Goal: Navigation & Orientation: Locate item on page

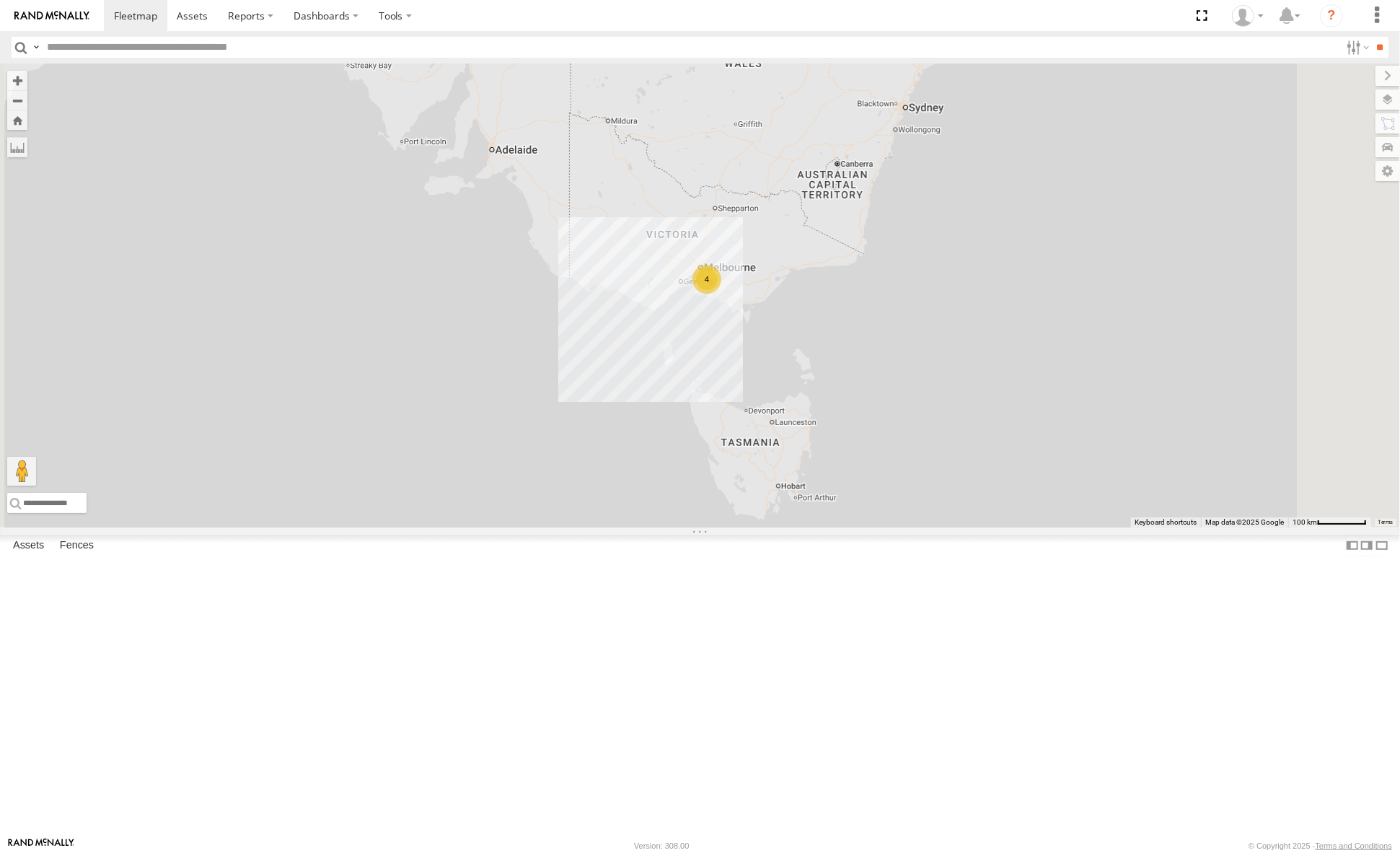
drag, startPoint x: 897, startPoint y: 465, endPoint x: 840, endPoint y: 621, distance: 166.1
click at [840, 528] on div "4" at bounding box center [700, 295] width 1400 height 464
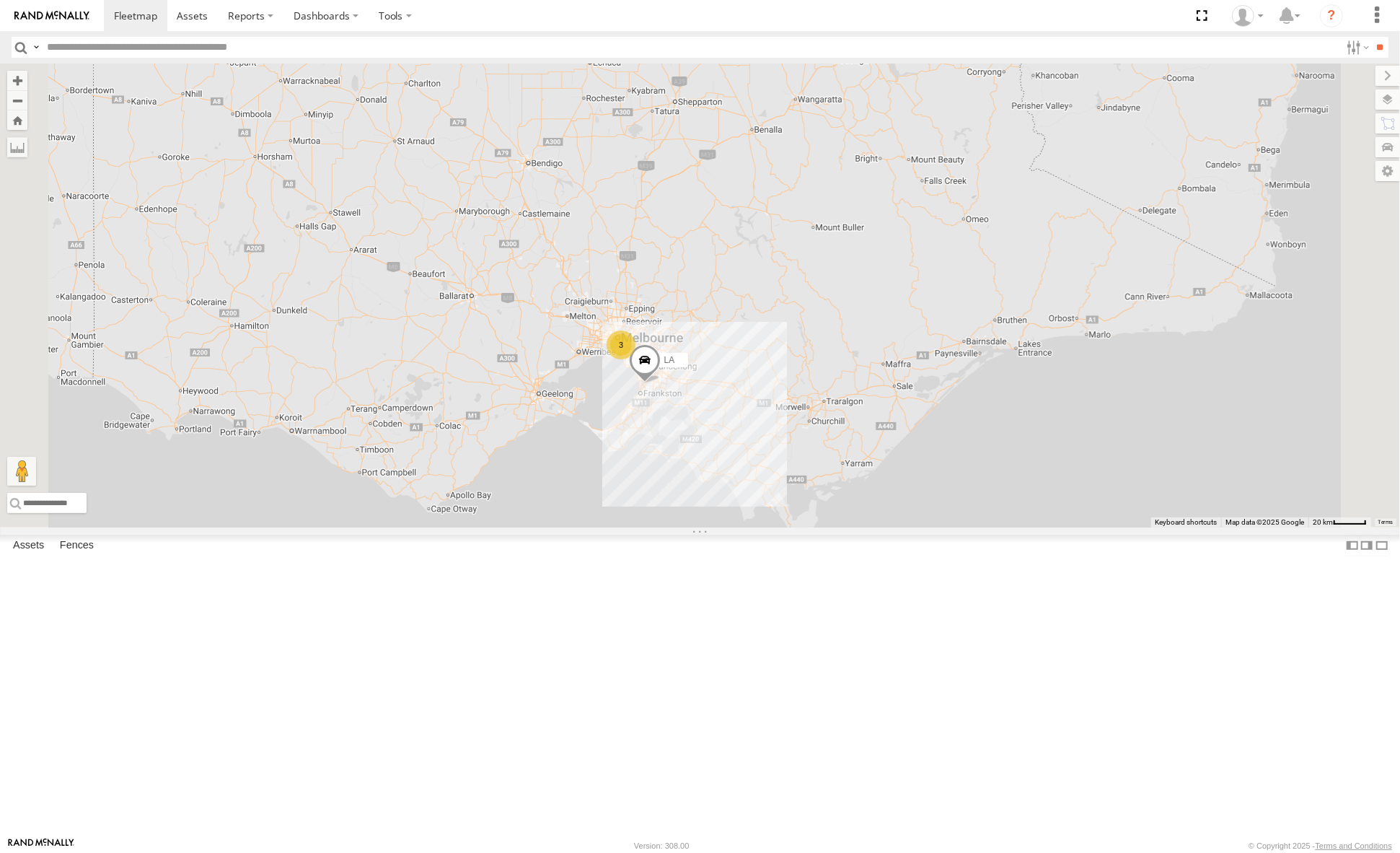
drag, startPoint x: 843, startPoint y: 482, endPoint x: 856, endPoint y: 599, distance: 117.7
click at [856, 528] on div "LA 3" at bounding box center [700, 295] width 1400 height 464
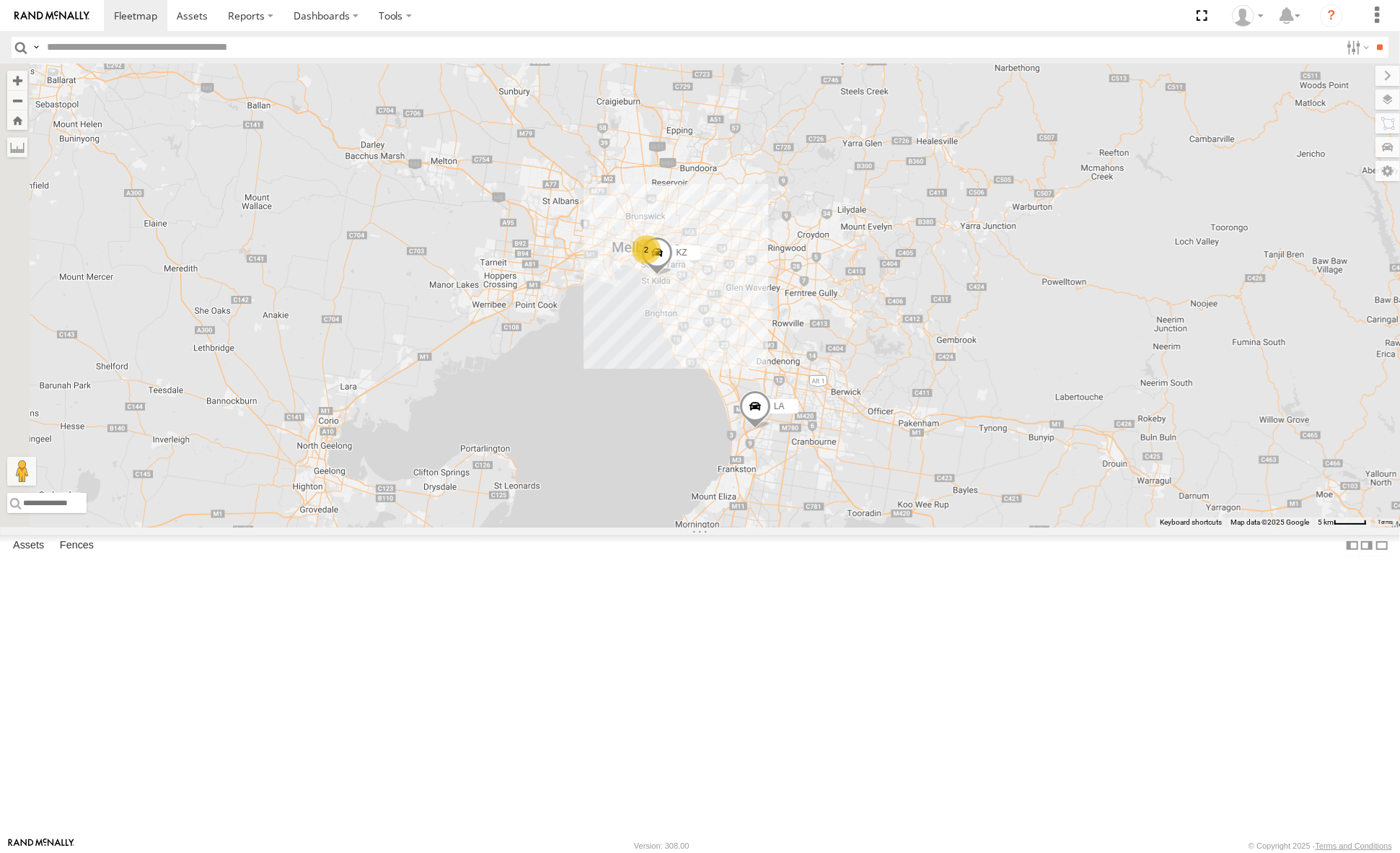
drag, startPoint x: 863, startPoint y: 474, endPoint x: 923, endPoint y: 490, distance: 62.1
click at [923, 490] on div "LA KZ 2" at bounding box center [700, 295] width 1400 height 464
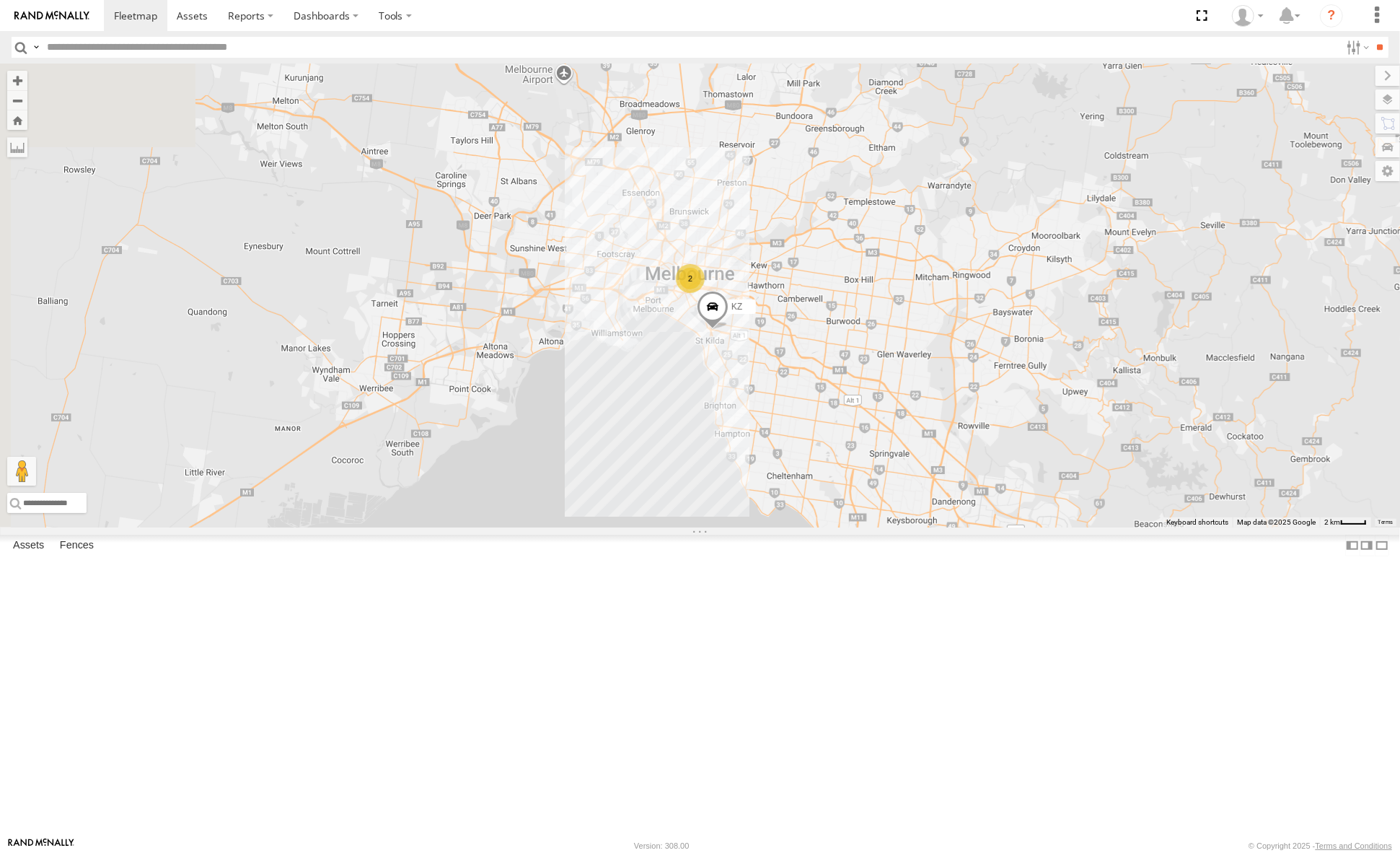
drag, startPoint x: 807, startPoint y: 442, endPoint x: 909, endPoint y: 519, distance: 127.8
click at [909, 519] on div "LA KZ 2" at bounding box center [700, 295] width 1400 height 464
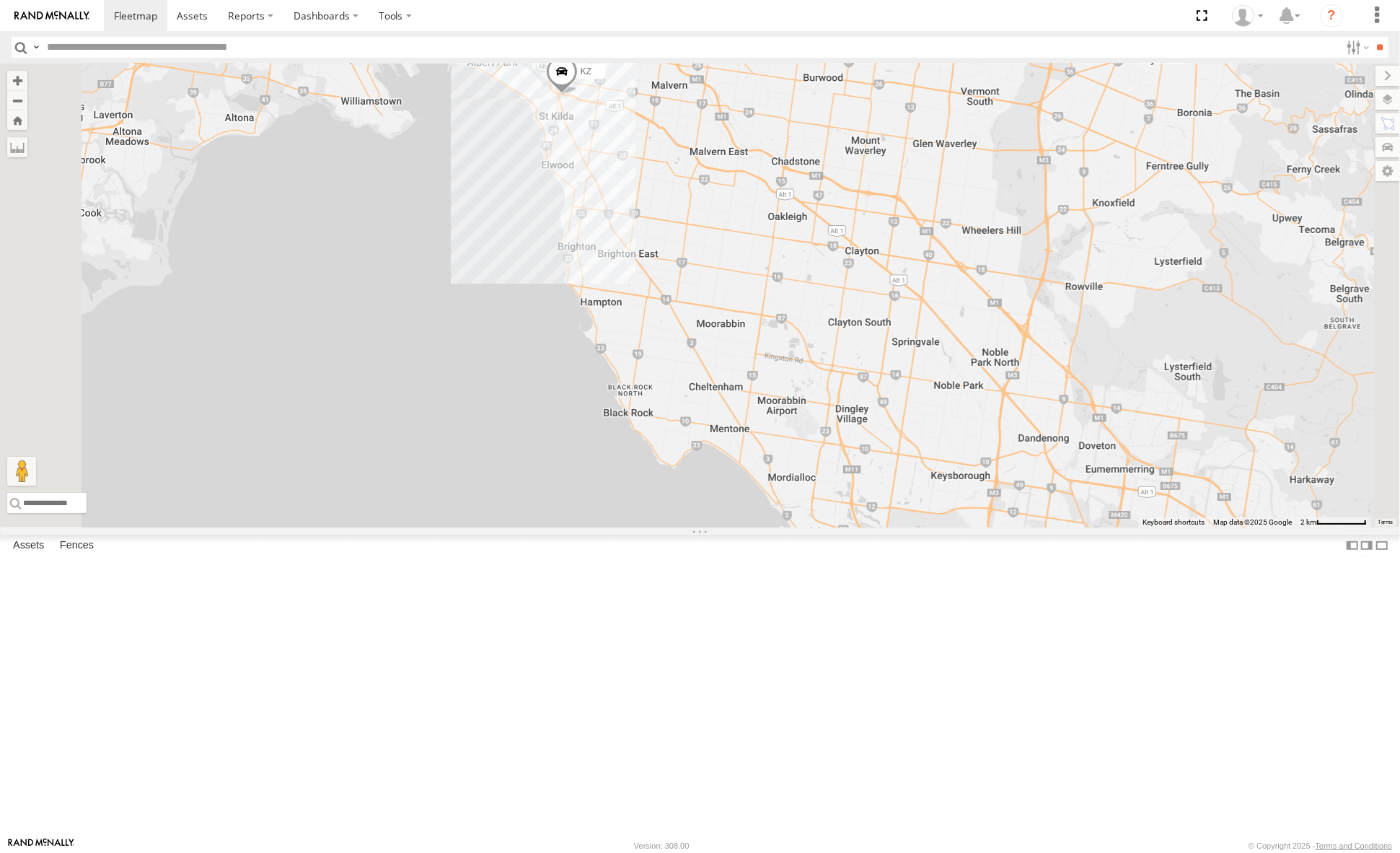
drag, startPoint x: 959, startPoint y: 541, endPoint x: 871, endPoint y: 338, distance: 221.3
click at [871, 338] on div "LA KZ 2" at bounding box center [700, 295] width 1400 height 464
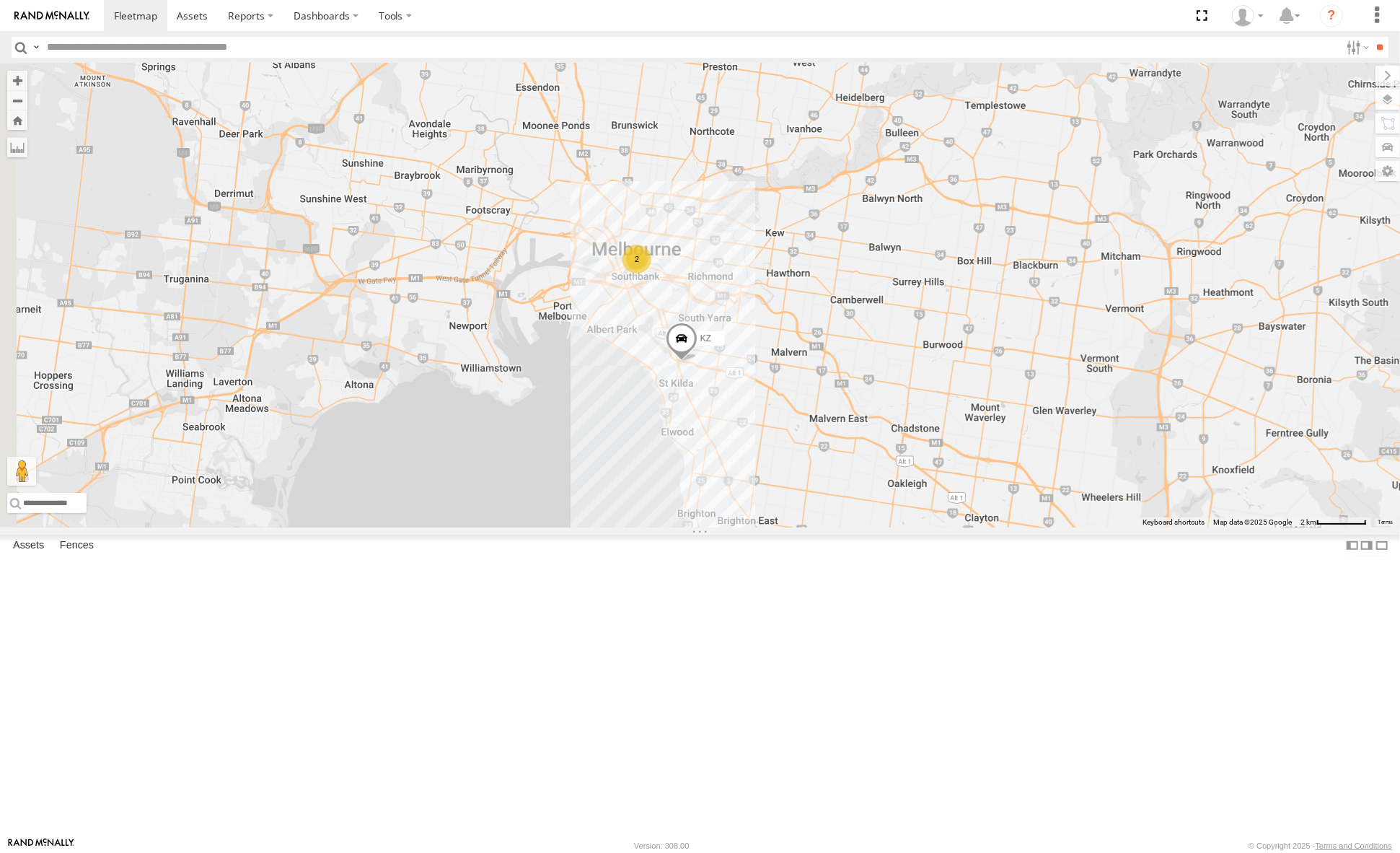
drag, startPoint x: 812, startPoint y: 328, endPoint x: 933, endPoint y: 598, distance: 295.9
click at [933, 528] on div "LA KZ 2" at bounding box center [700, 295] width 1400 height 464
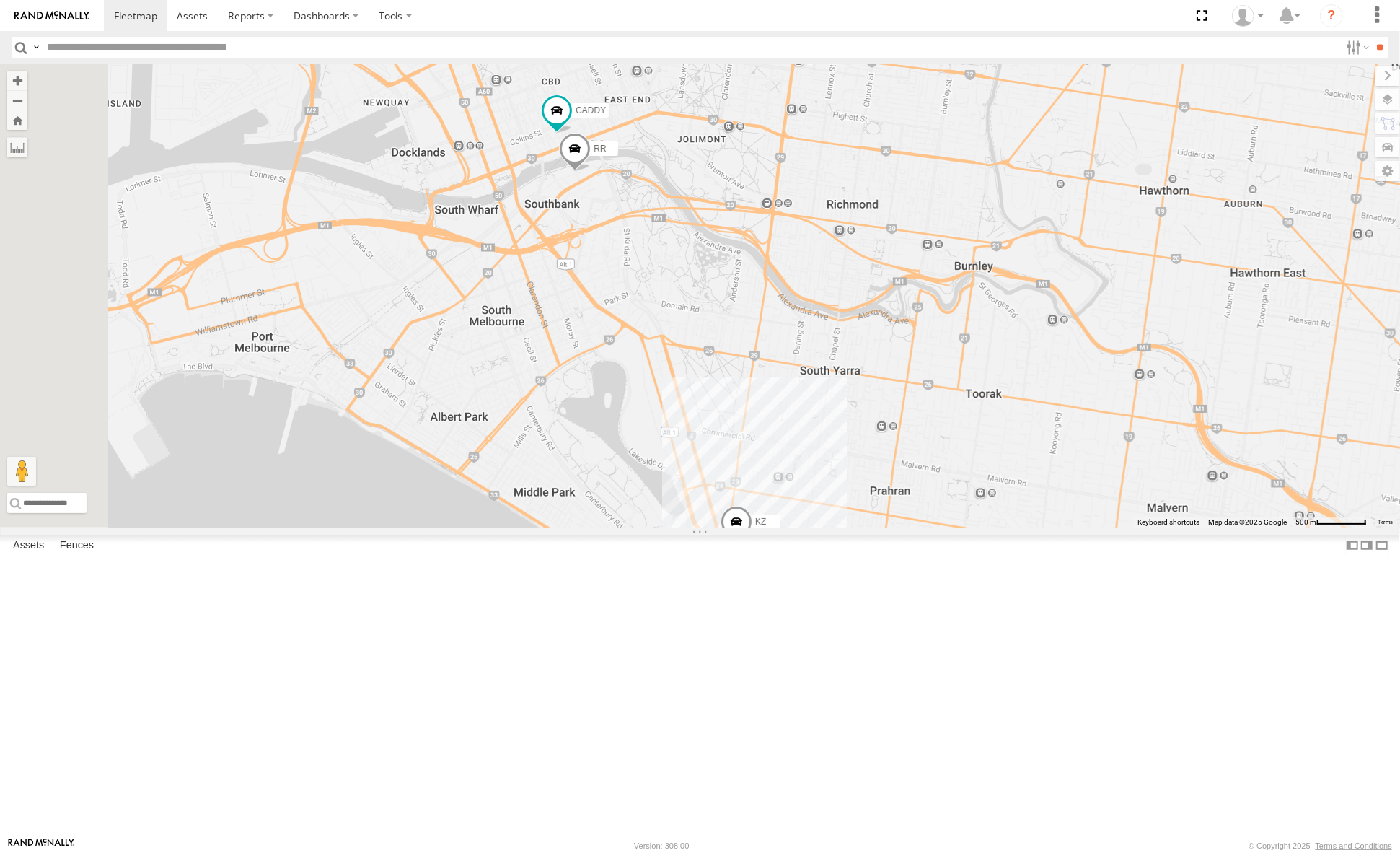
drag, startPoint x: 790, startPoint y: 303, endPoint x: 833, endPoint y: 400, distance: 106.1
click at [833, 400] on div "LA KZ CADDY RR" at bounding box center [700, 295] width 1400 height 464
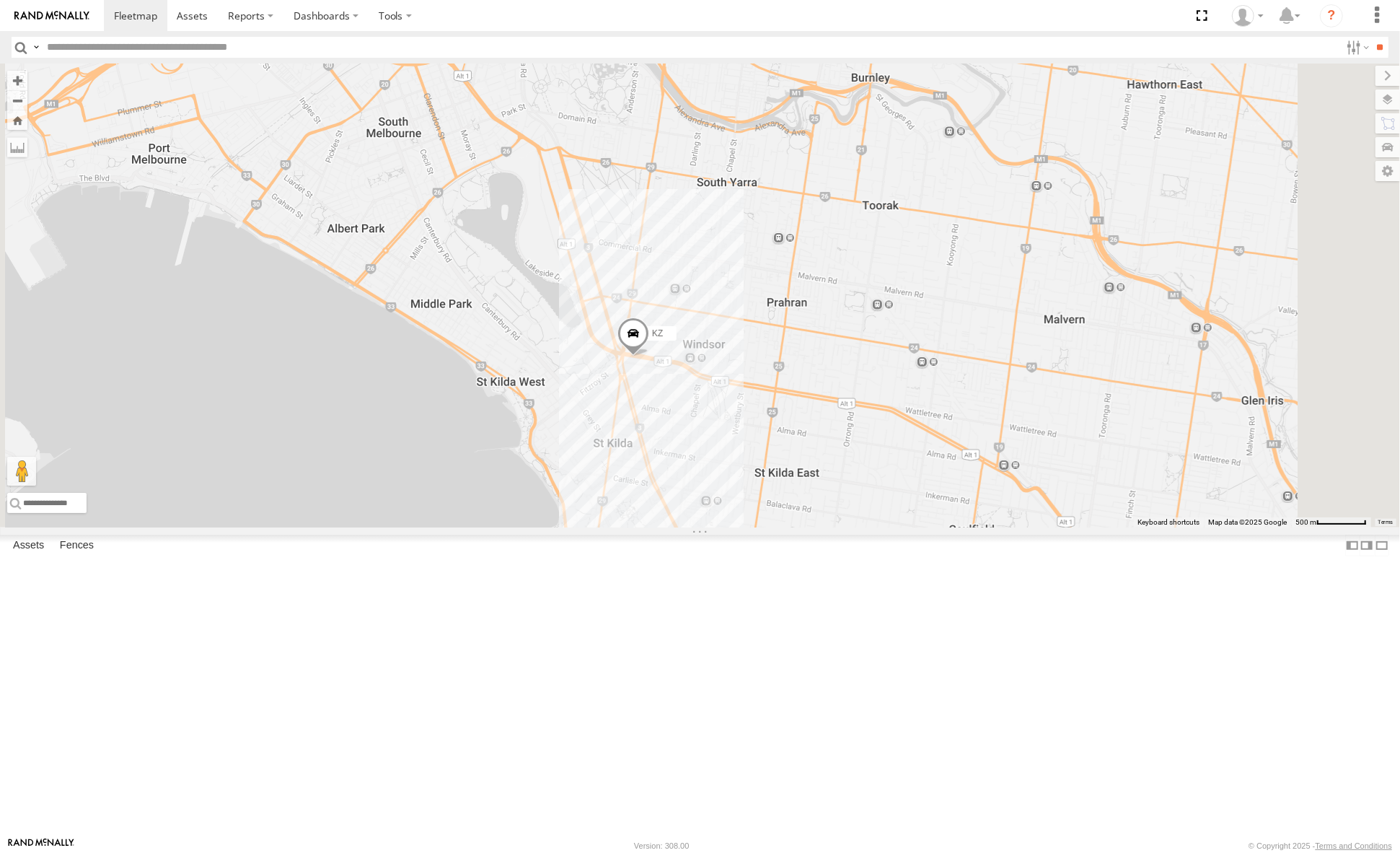
drag, startPoint x: 919, startPoint y: 485, endPoint x: 789, endPoint y: 259, distance: 260.7
click at [788, 257] on div "LA KZ CADDY RR" at bounding box center [700, 295] width 1400 height 464
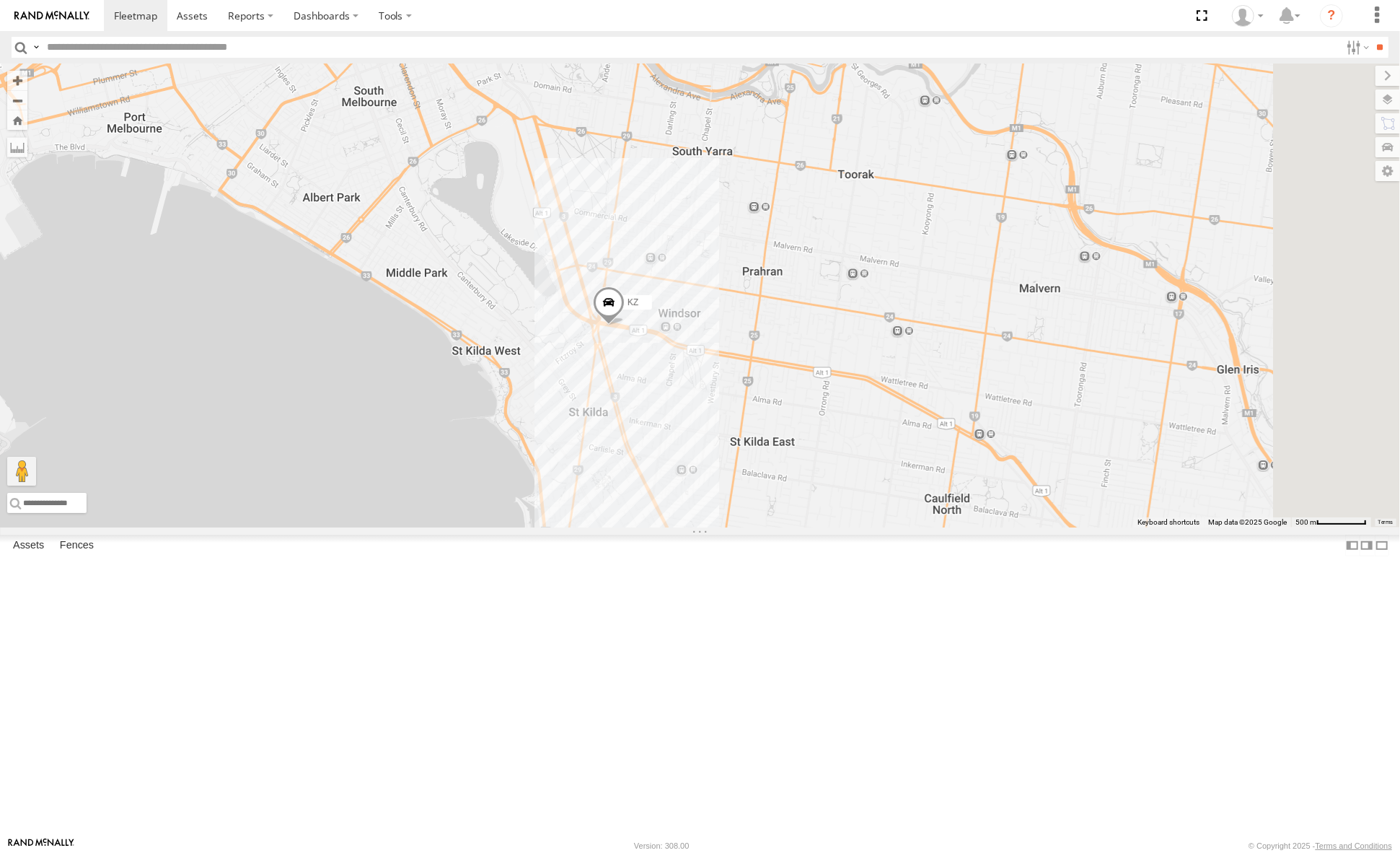
click at [899, 491] on div "LA KZ CADDY RR" at bounding box center [700, 295] width 1400 height 464
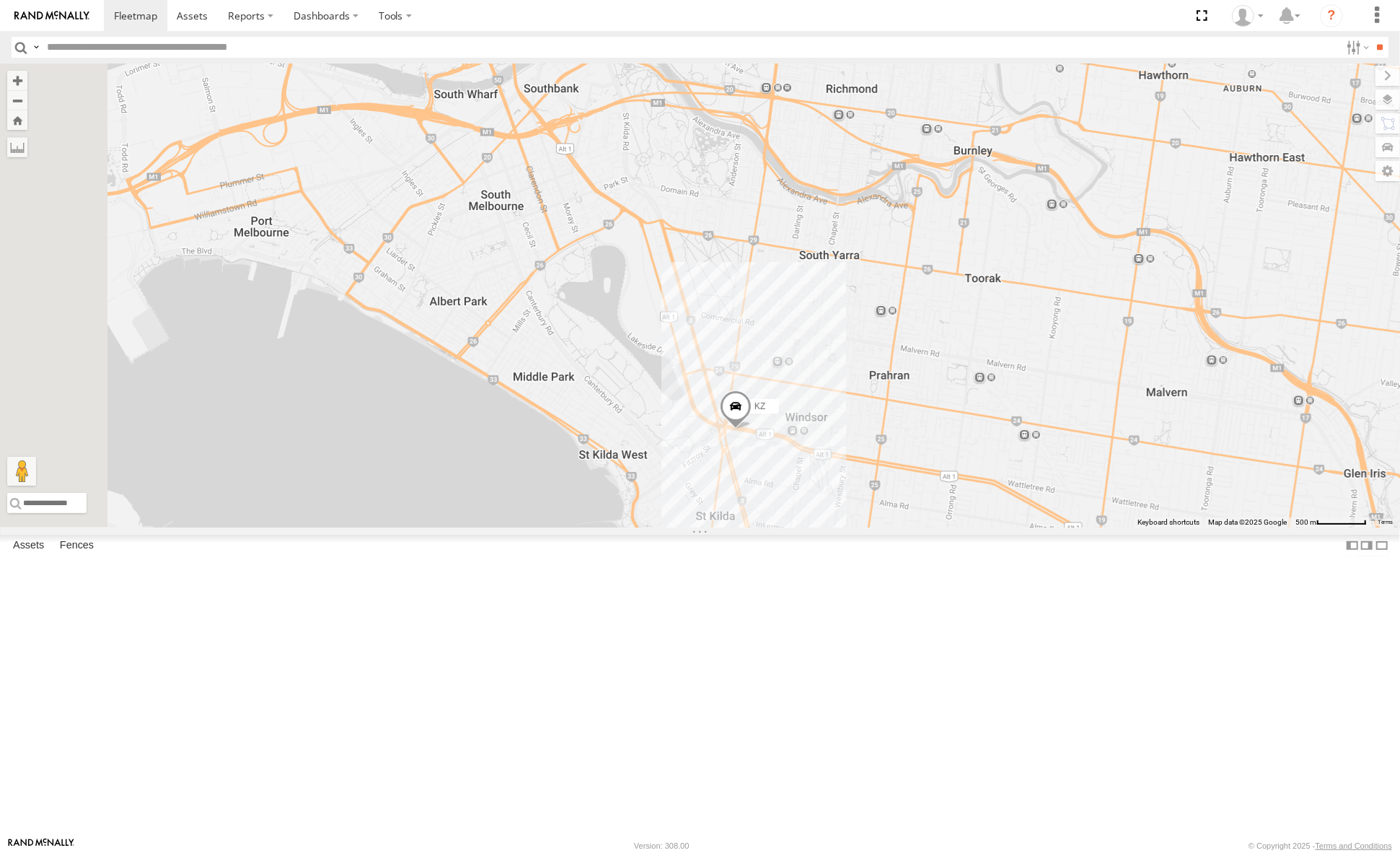
drag, startPoint x: 822, startPoint y: 399, endPoint x: 949, endPoint y: 505, distance: 165.4
click at [949, 505] on div "LA KZ CADDY RR" at bounding box center [700, 295] width 1400 height 464
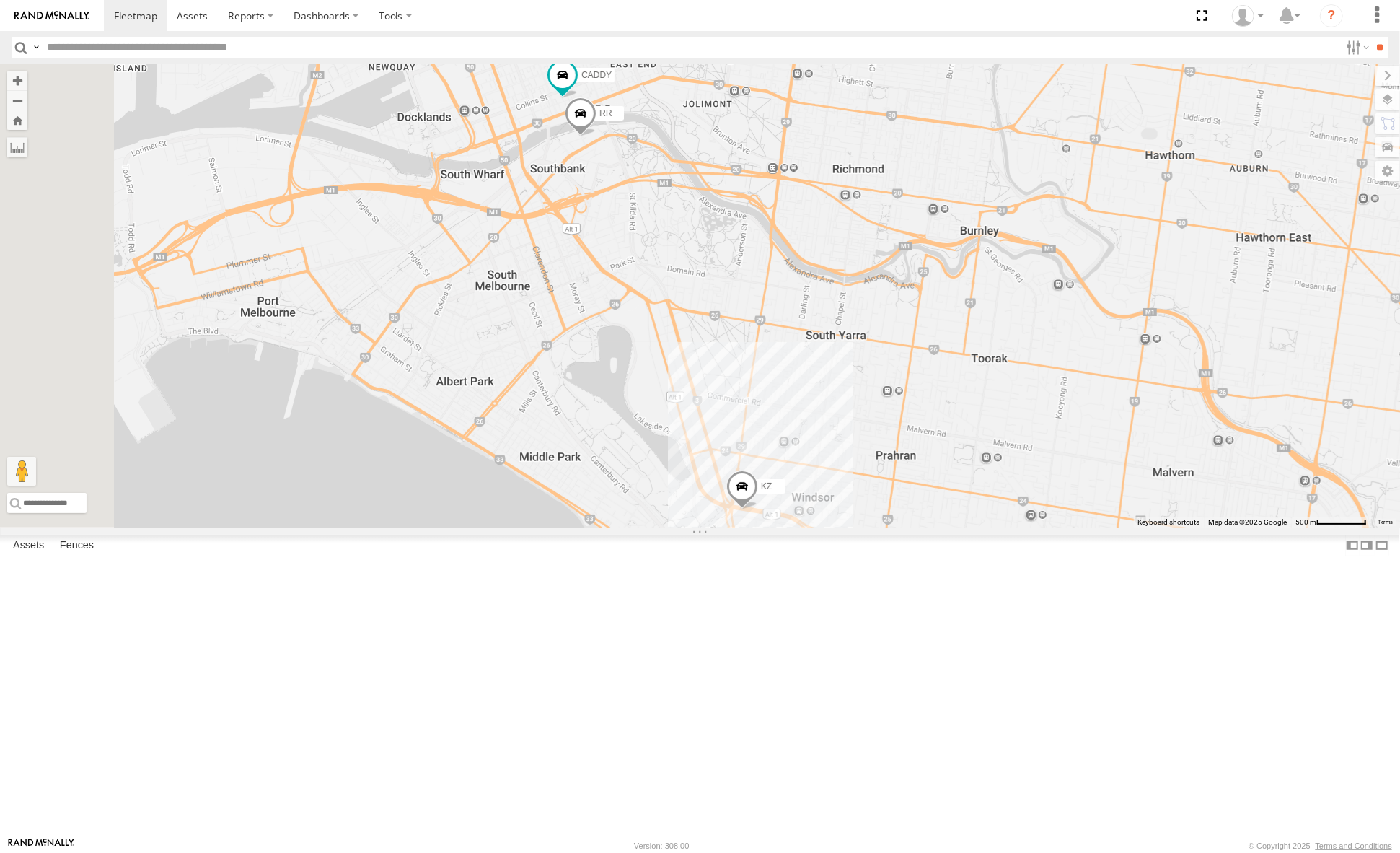
drag, startPoint x: 874, startPoint y: 303, endPoint x: 878, endPoint y: 384, distance: 81.1
click at [878, 384] on div "LA KZ CADDY RR" at bounding box center [700, 295] width 1400 height 464
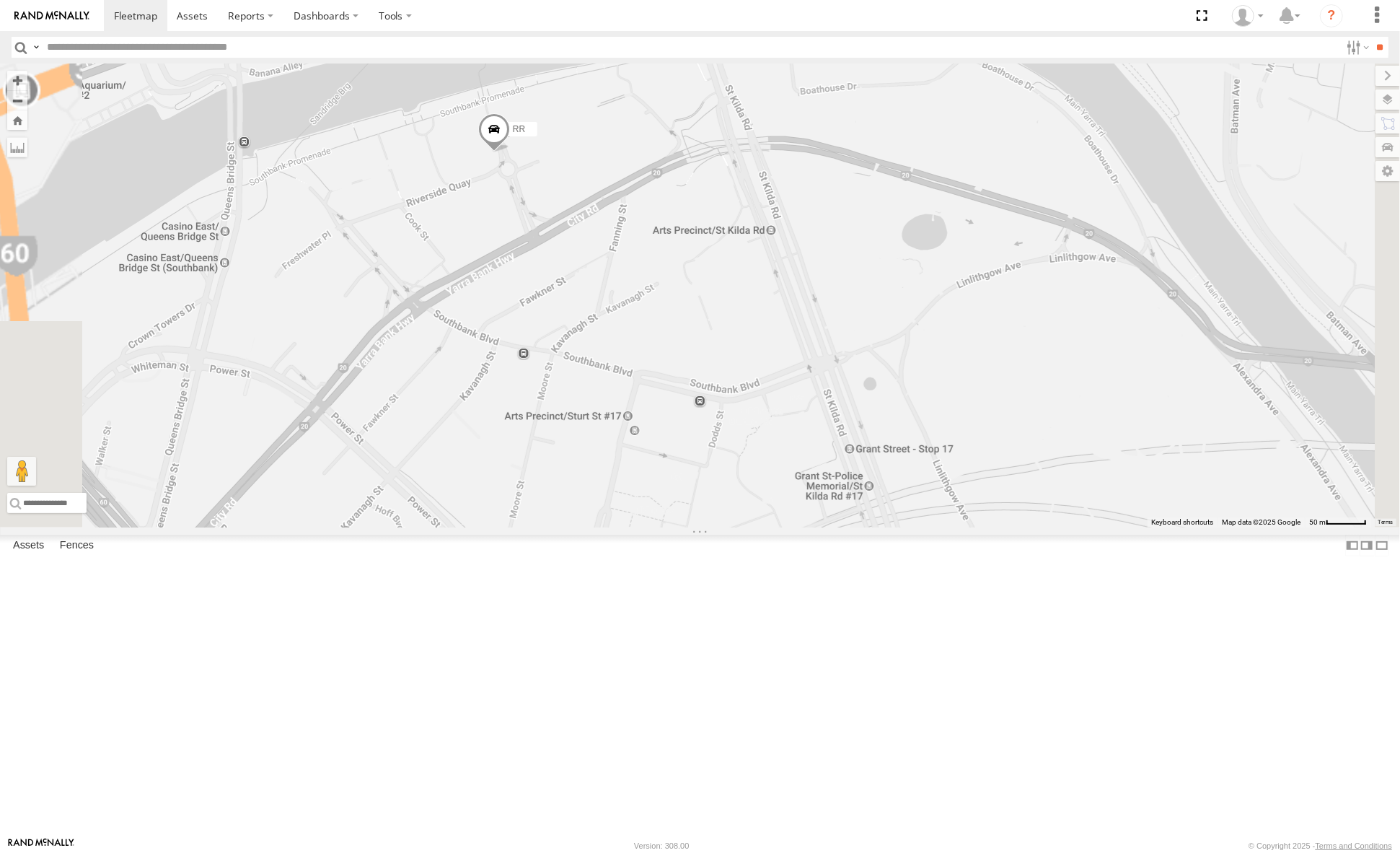
drag, startPoint x: 719, startPoint y: 224, endPoint x: 723, endPoint y: 317, distance: 93.1
click at [723, 317] on div "LA KZ CADDY RR" at bounding box center [700, 295] width 1400 height 464
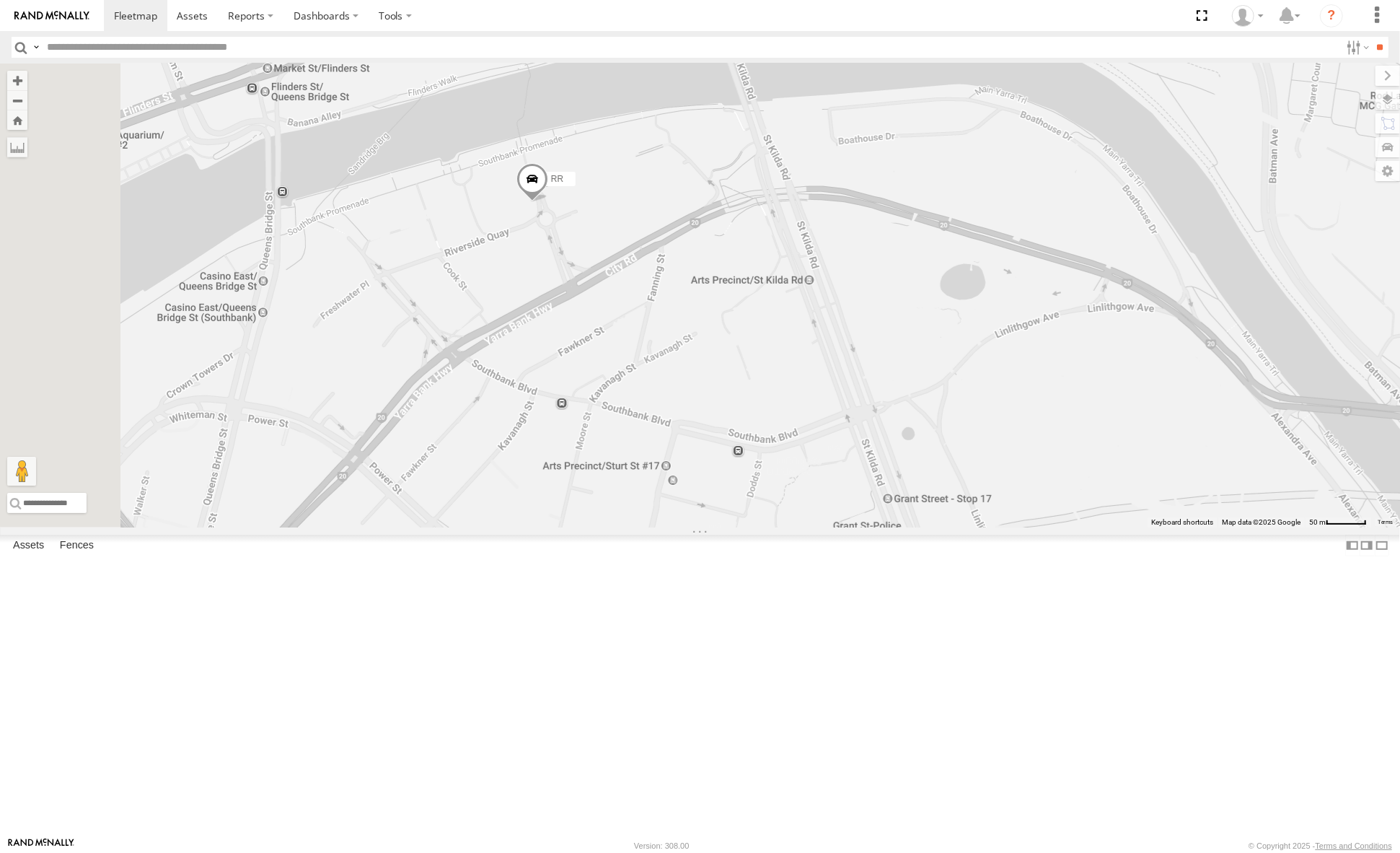
drag, startPoint x: 678, startPoint y: 315, endPoint x: 715, endPoint y: 367, distance: 63.8
click at [715, 367] on div "LA KZ CADDY RR" at bounding box center [700, 295] width 1400 height 464
click at [547, 202] on span at bounding box center [531, 182] width 32 height 39
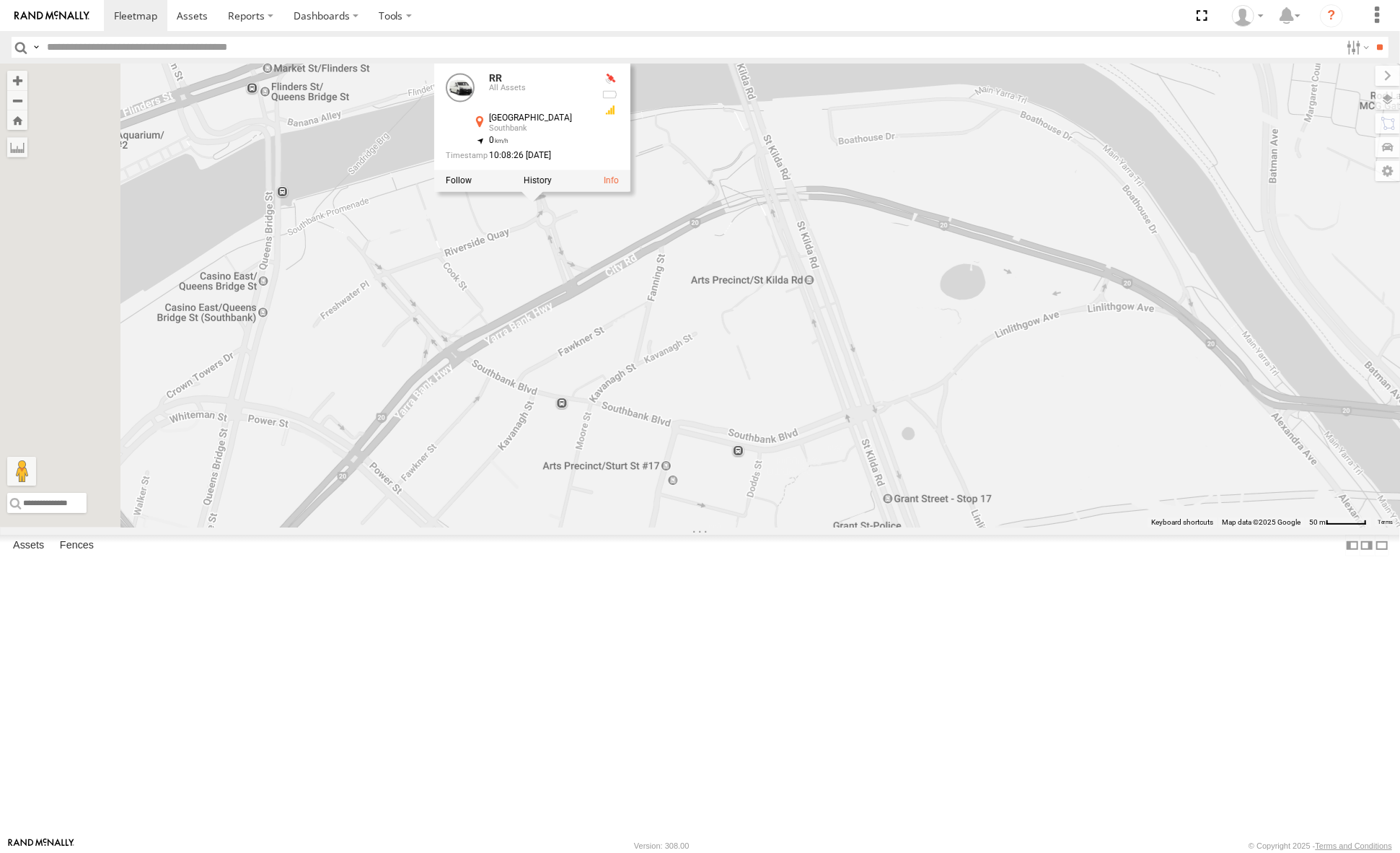
click at [727, 379] on div "LA KZ CADDY RR RR All Assets [GEOGRAPHIC_DATA] -37.82082 , 144.96523 0 10:08:26…" at bounding box center [700, 295] width 1400 height 464
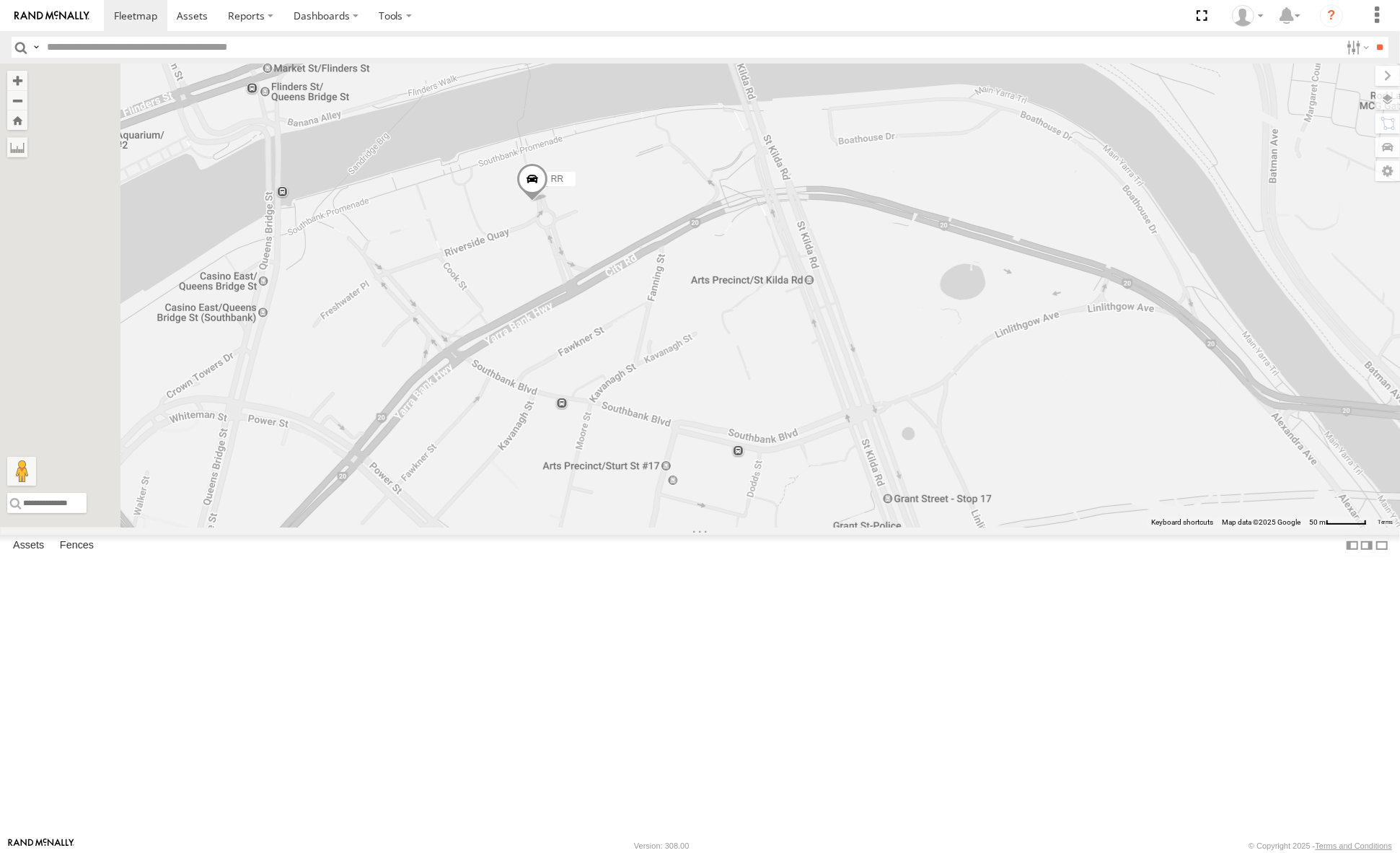
click at [547, 202] on span at bounding box center [531, 182] width 32 height 39
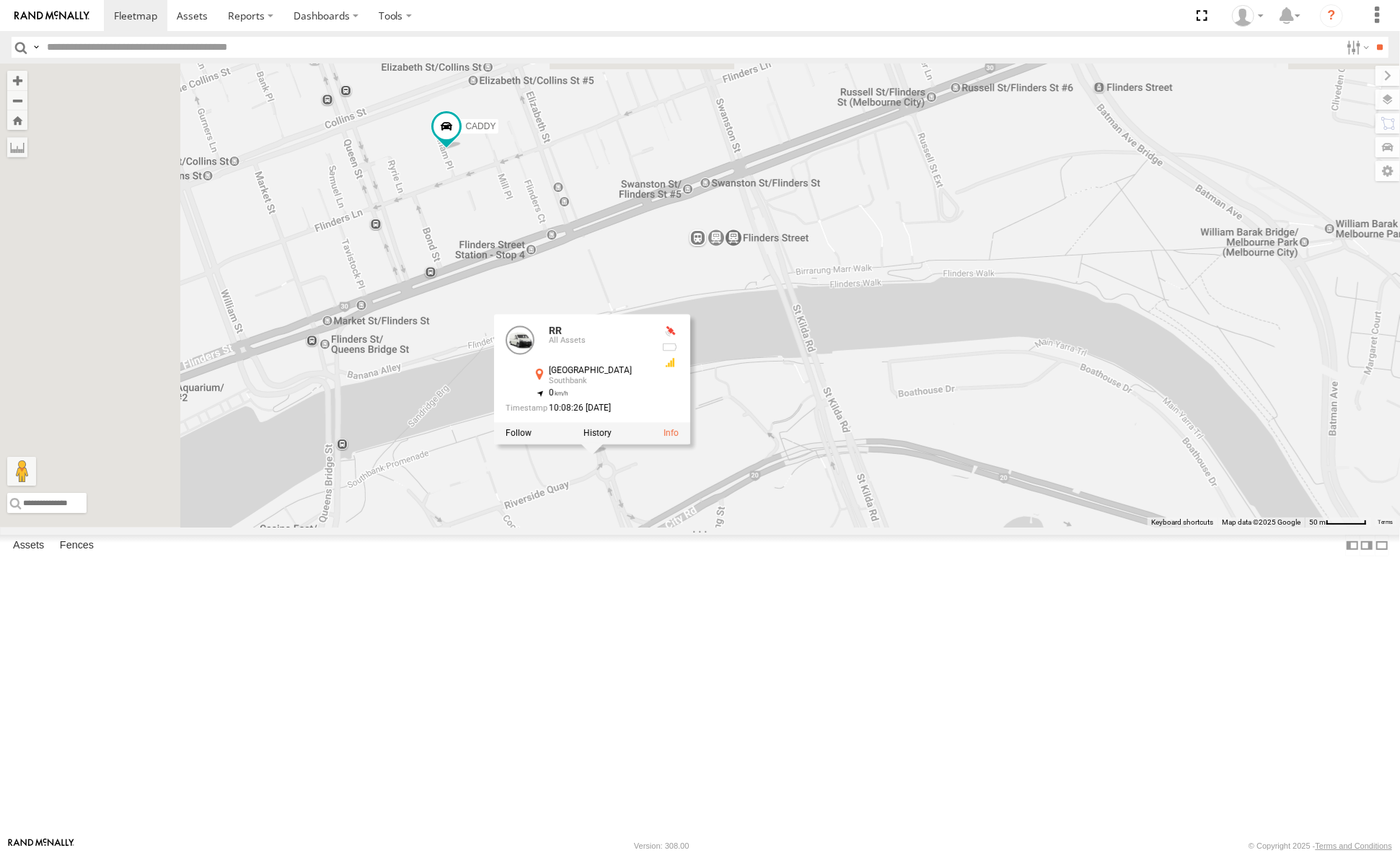
drag, startPoint x: 736, startPoint y: 191, endPoint x: 797, endPoint y: 435, distance: 251.5
click at [797, 435] on div "LA KZ CADDY RR RR All Assets [GEOGRAPHIC_DATA] -37.82082 , 144.96523 0 10:08:26…" at bounding box center [700, 295] width 1400 height 464
click at [786, 528] on div "LA KZ CADDY RR RR All Assets [GEOGRAPHIC_DATA] -37.82082 , 144.96523 0 10:08:26…" at bounding box center [700, 295] width 1400 height 464
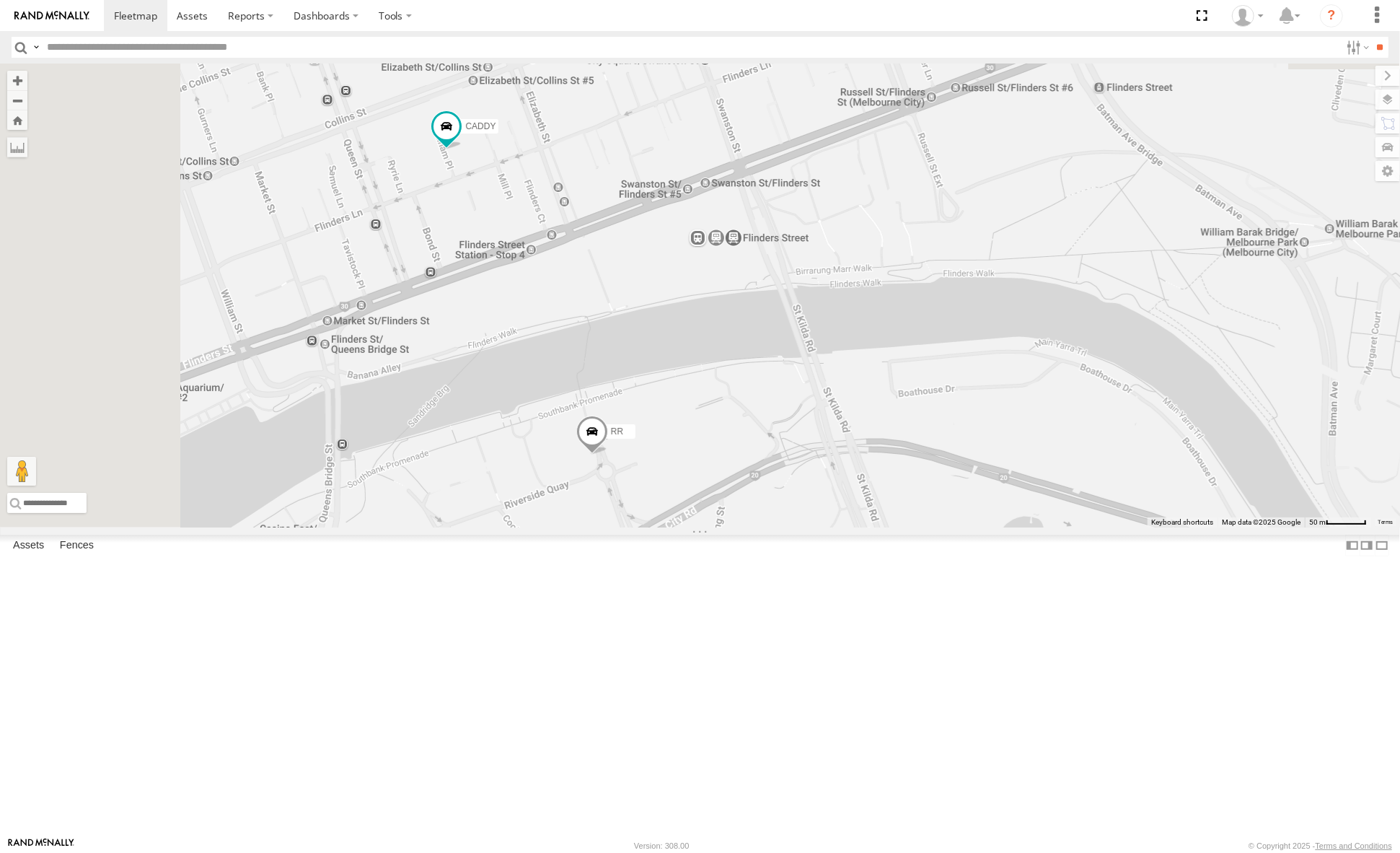
click at [608, 455] on span at bounding box center [590, 435] width 32 height 39
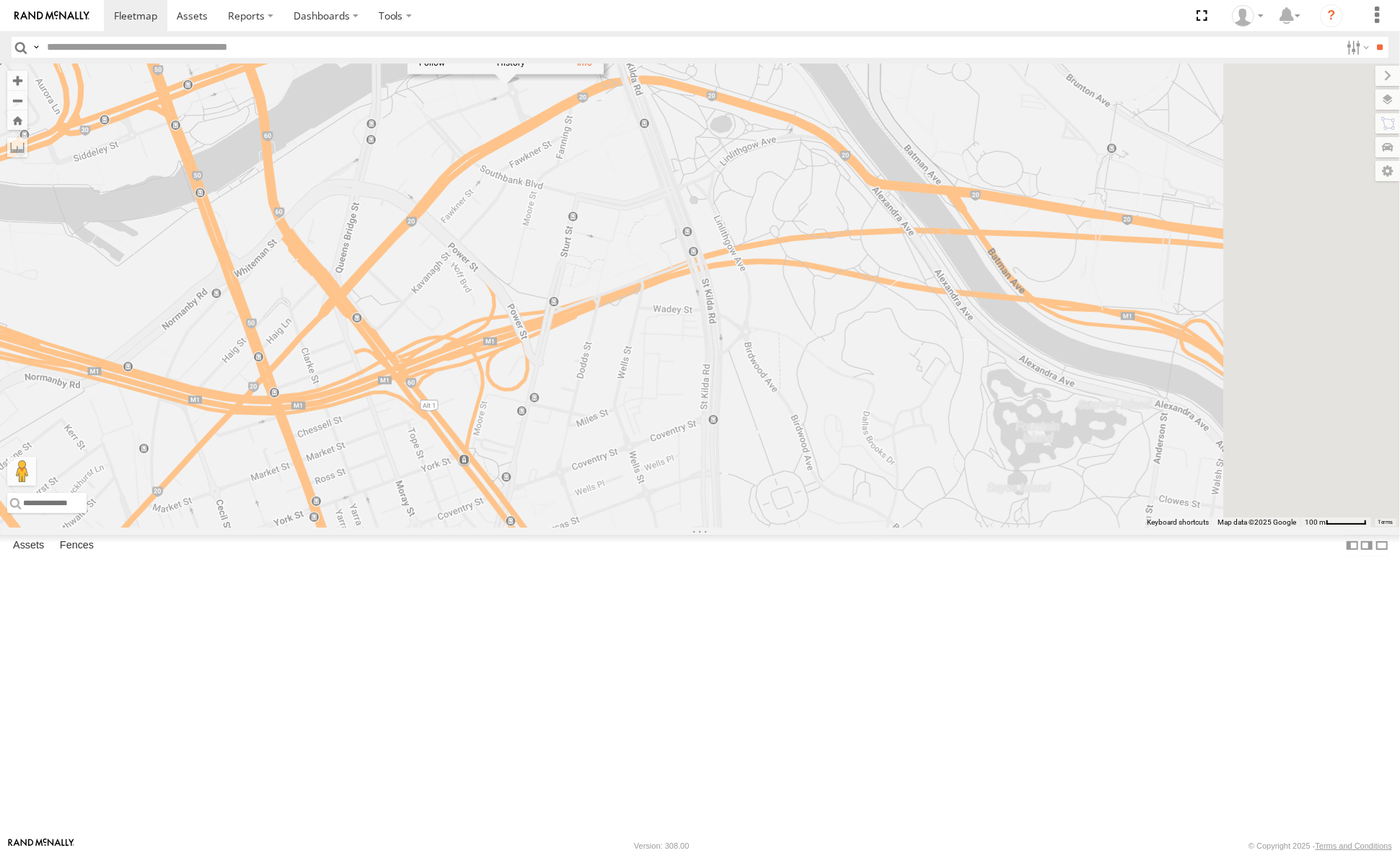
drag, startPoint x: 1032, startPoint y: 665, endPoint x: 856, endPoint y: 285, distance: 418.8
click at [856, 285] on div "LA KZ CADDY RR RR All Assets [GEOGRAPHIC_DATA] -37.82082 , 144.96523 0 10:08:26…" at bounding box center [700, 295] width 1400 height 464
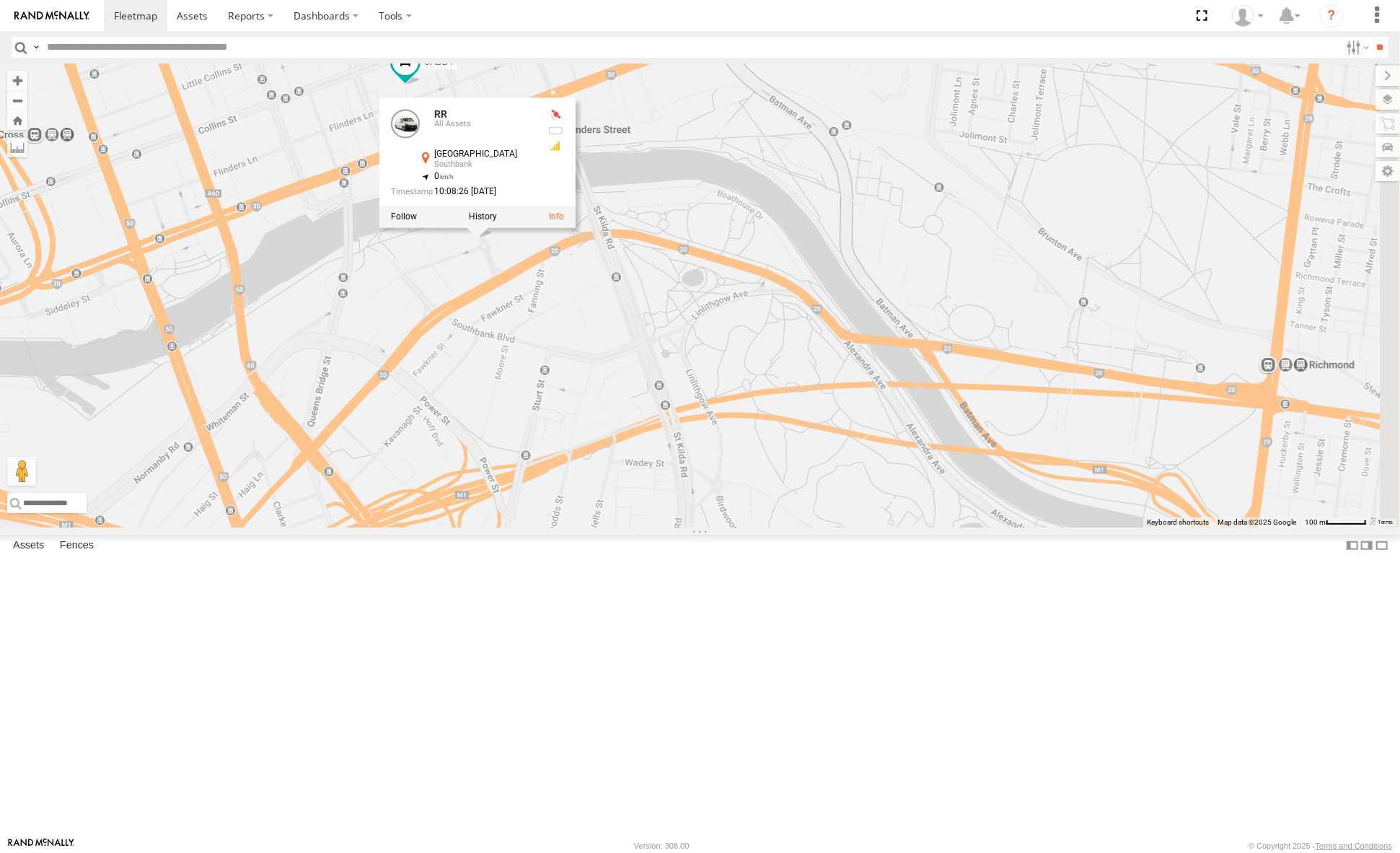
drag, startPoint x: 922, startPoint y: 453, endPoint x: 898, endPoint y: 621, distance: 169.7
click at [898, 528] on div "LA KZ CADDY RR RR All Assets [GEOGRAPHIC_DATA] -37.82082 , 144.96523 0 10:08:26…" at bounding box center [700, 295] width 1400 height 464
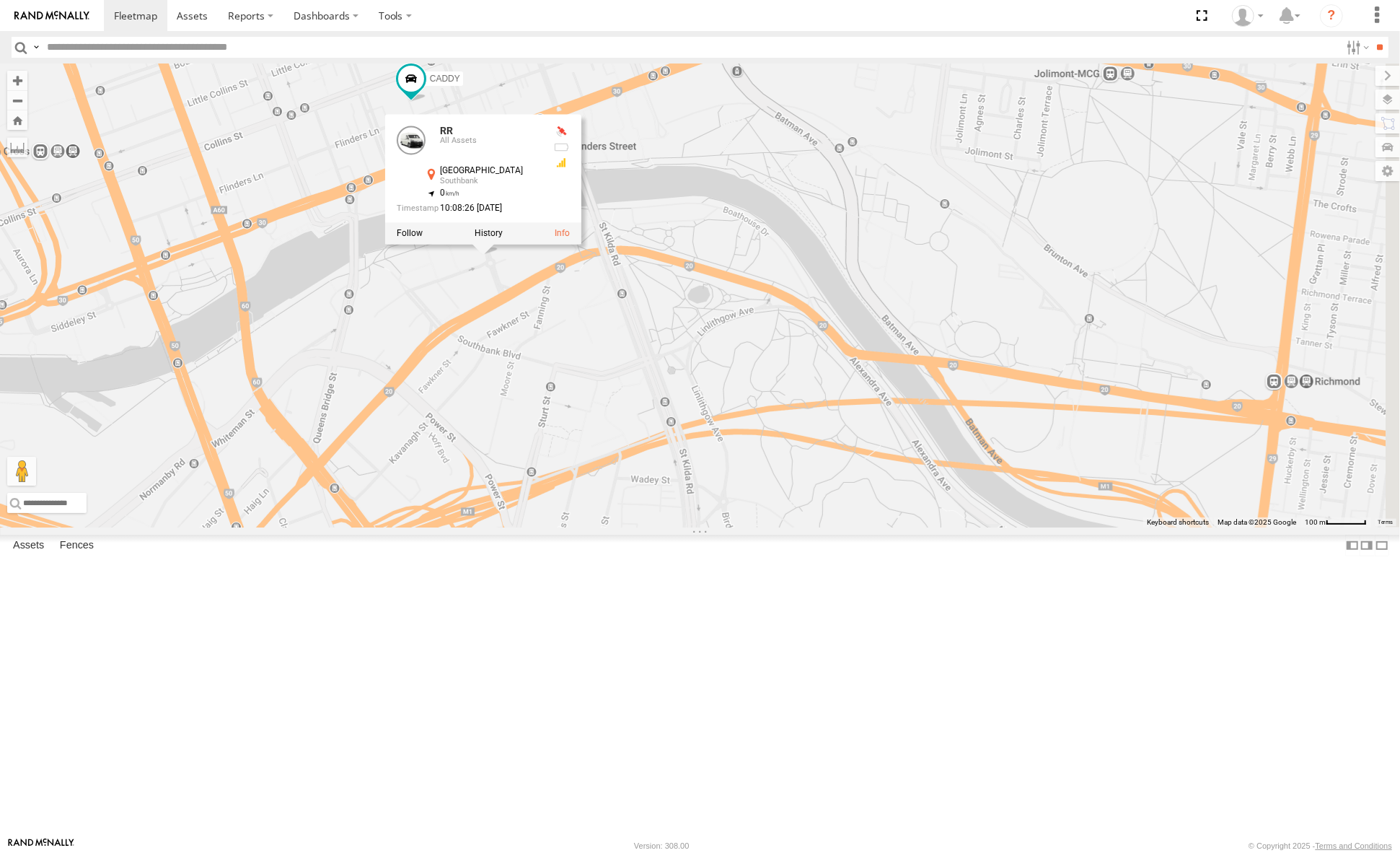
click at [651, 241] on div "LA KZ CADDY RR RR All Assets [GEOGRAPHIC_DATA] -37.82082 , 144.96523 0 10:08:26…" at bounding box center [700, 295] width 1400 height 464
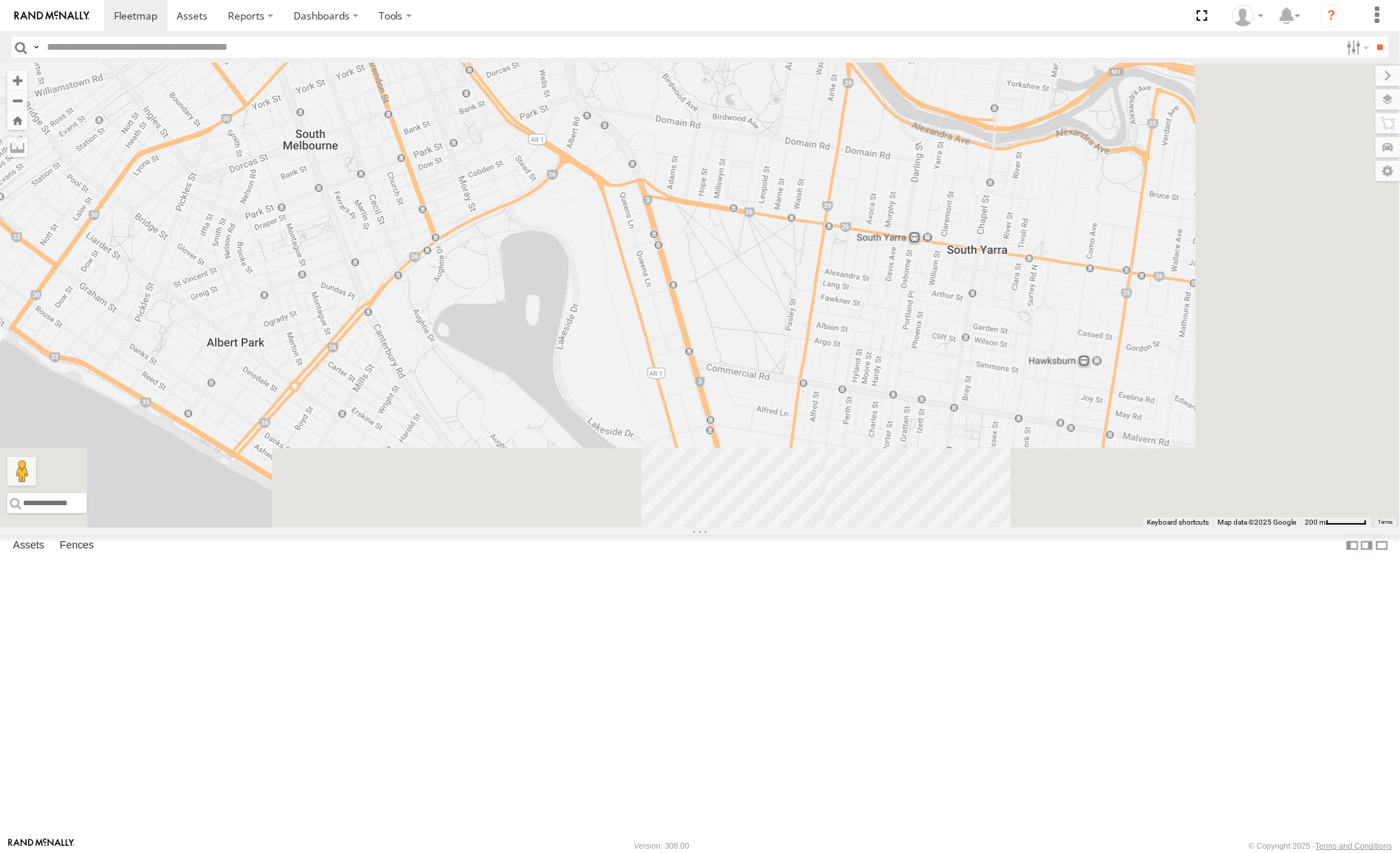
drag, startPoint x: 839, startPoint y: 608, endPoint x: 725, endPoint y: 156, distance: 466.2
click at [725, 156] on div "LA KZ CADDY RR" at bounding box center [700, 295] width 1400 height 464
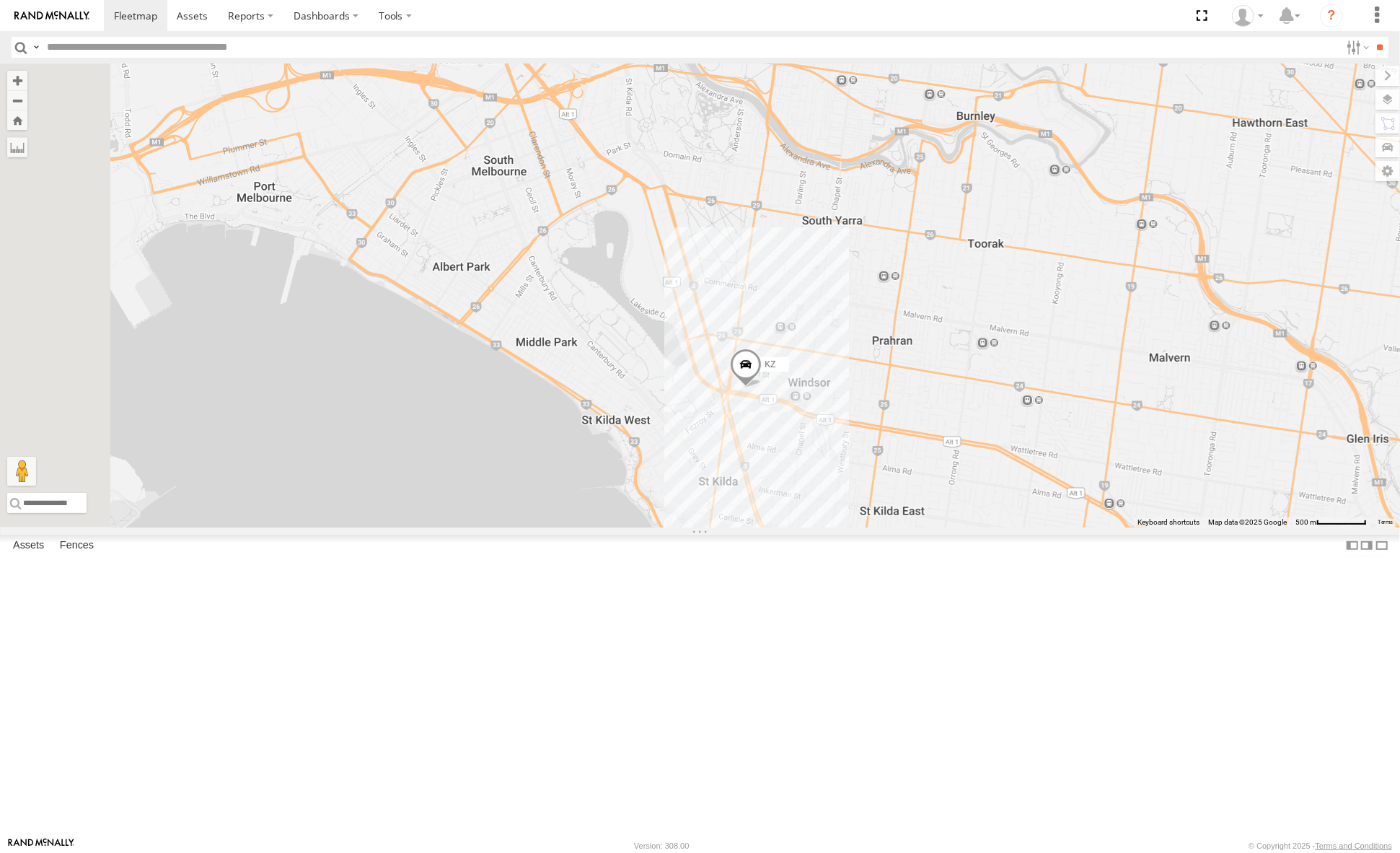
drag, startPoint x: 1017, startPoint y: 622, endPoint x: 978, endPoint y: 528, distance: 101.8
click at [978, 528] on div "LA KZ CADDY RR" at bounding box center [700, 295] width 1400 height 464
